Goal: Task Accomplishment & Management: Use online tool/utility

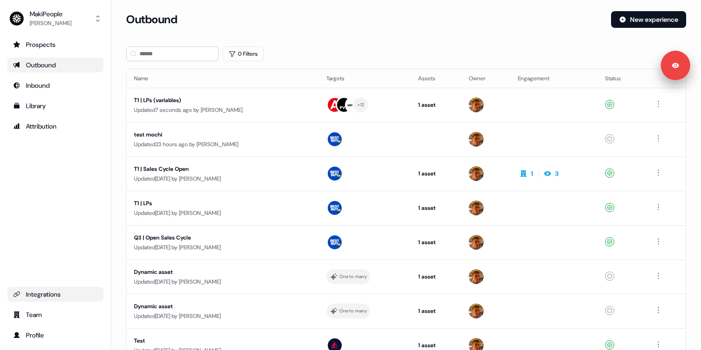
click at [54, 296] on div "Integrations" at bounding box center [55, 293] width 85 height 9
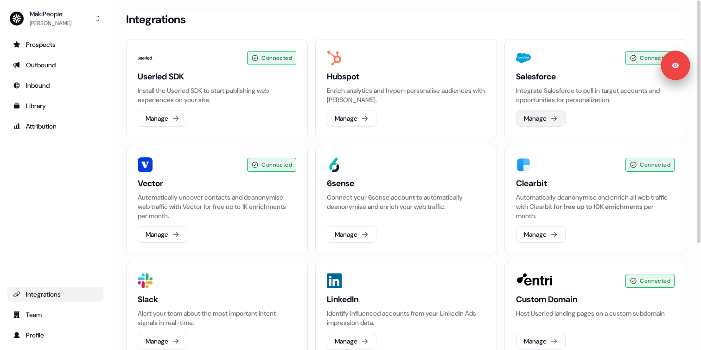
click at [536, 113] on button "Manage" at bounding box center [541, 118] width 50 height 17
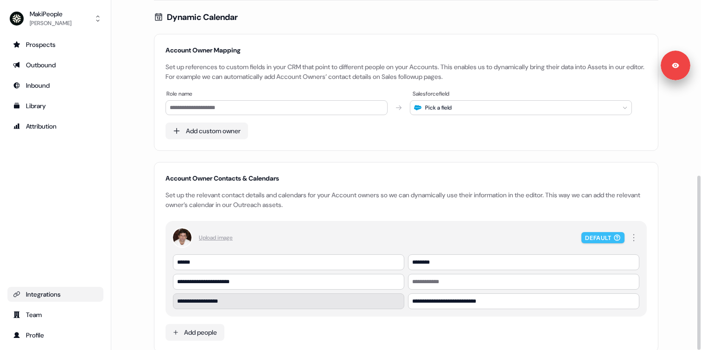
scroll to position [352, 0]
